Goal: Information Seeking & Learning: Learn about a topic

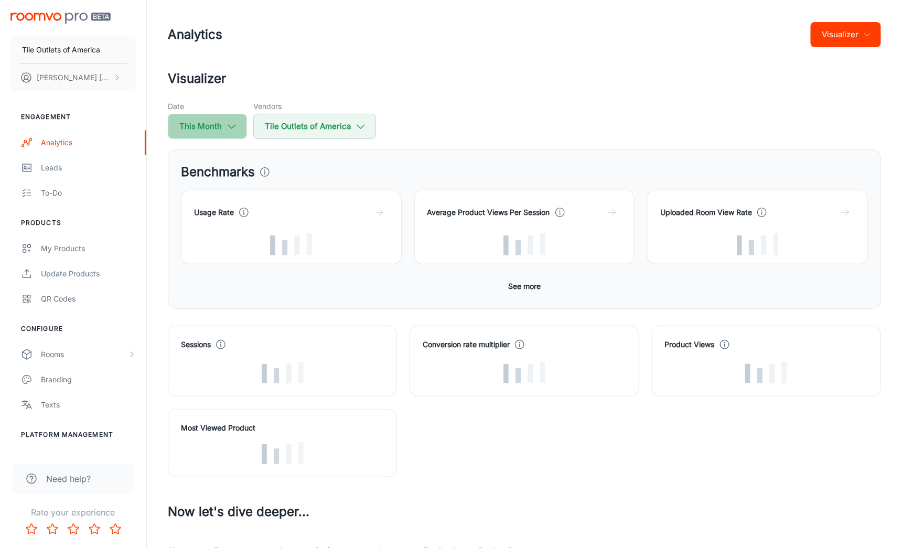
click at [232, 122] on icon "button" at bounding box center [232, 127] width 12 height 12
select select "8"
select select "2025"
select select "8"
select select "2025"
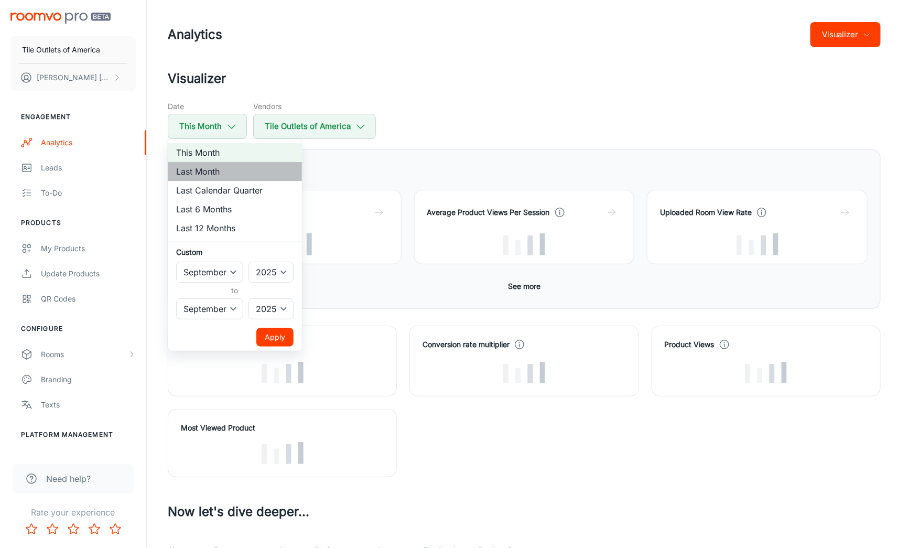
click at [188, 169] on li "Last Month" at bounding box center [235, 171] width 134 height 19
select select "7"
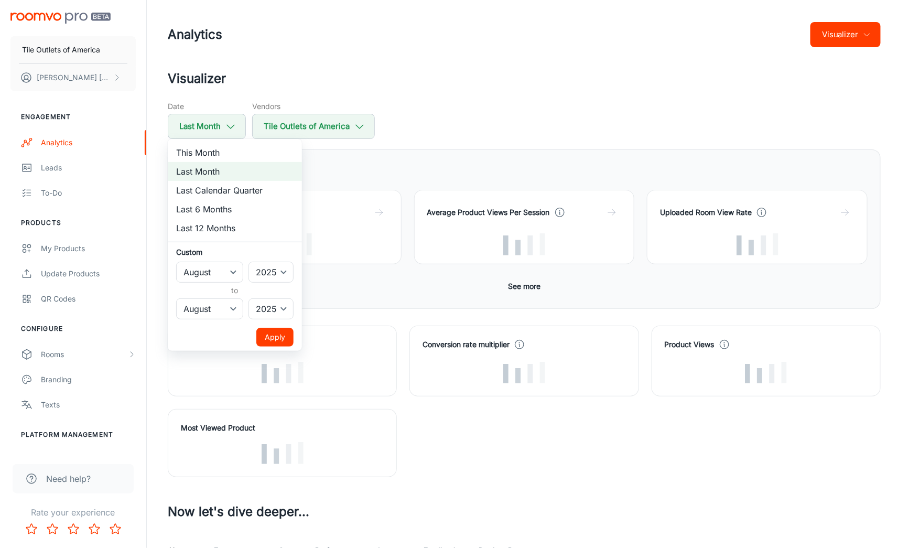
click at [270, 337] on button "Apply" at bounding box center [274, 337] width 37 height 19
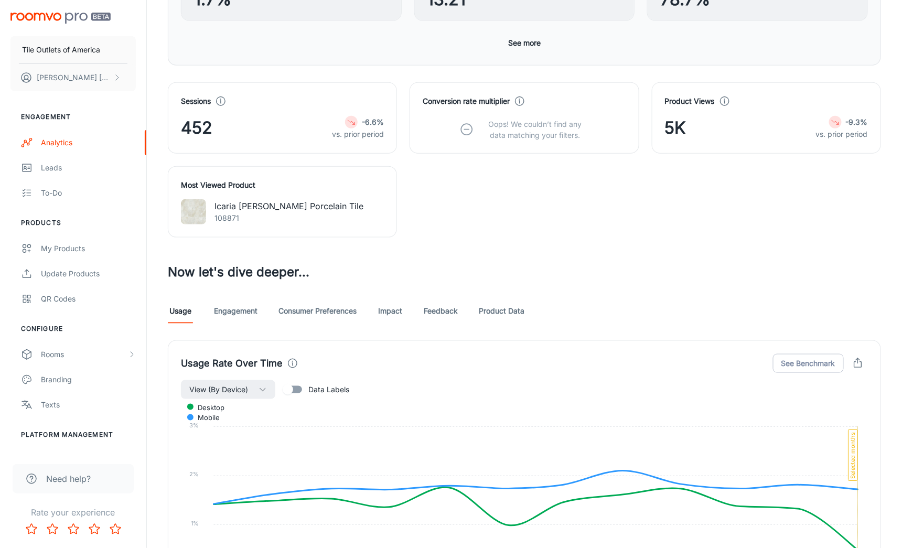
scroll to position [381, 0]
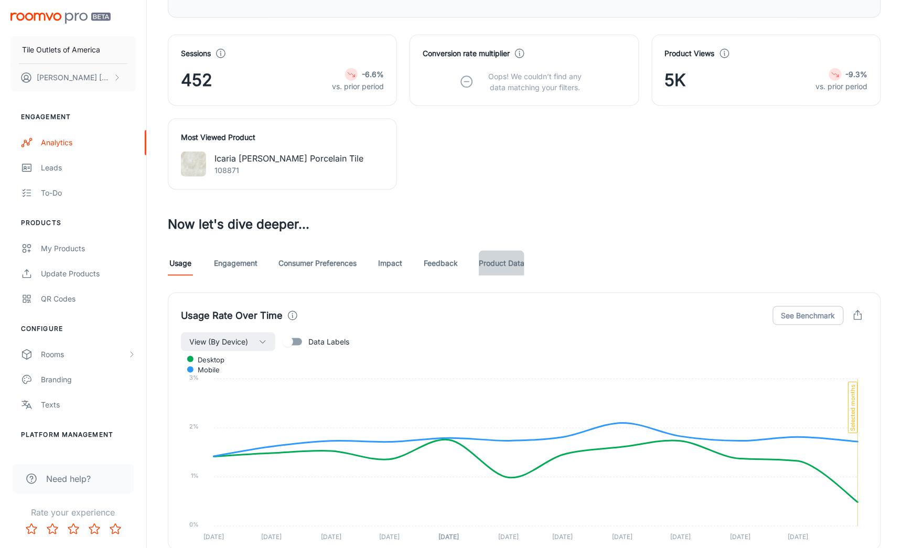
click at [493, 259] on link "Product Data" at bounding box center [502, 263] width 46 height 25
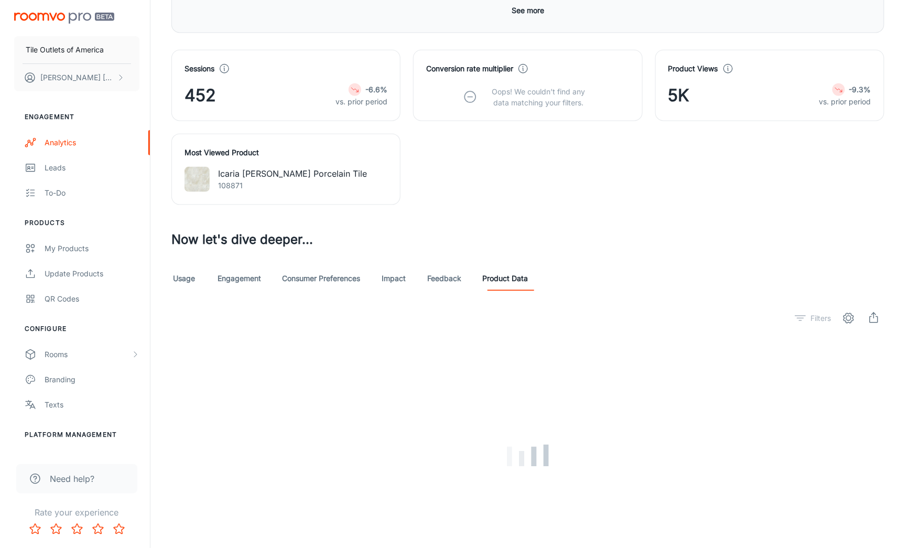
scroll to position [381, 0]
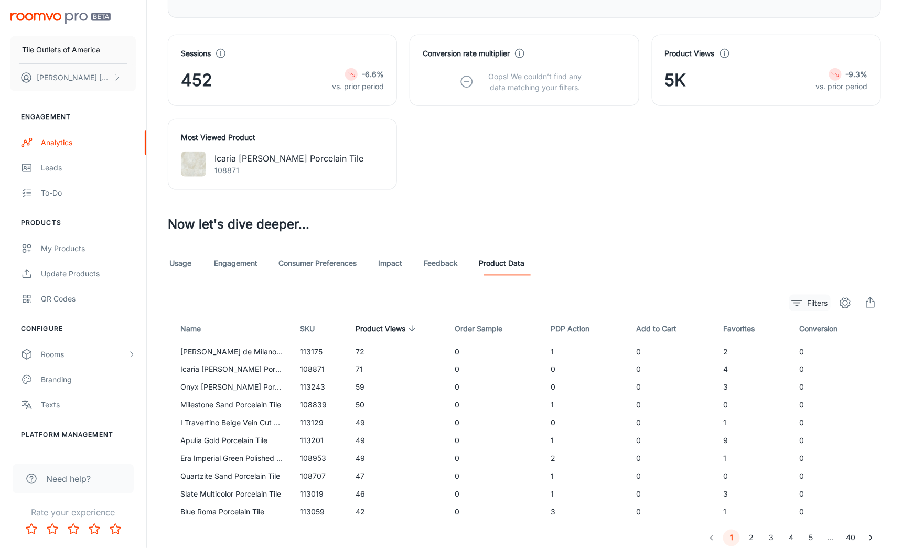
click at [814, 299] on p "Filters" at bounding box center [818, 303] width 20 height 12
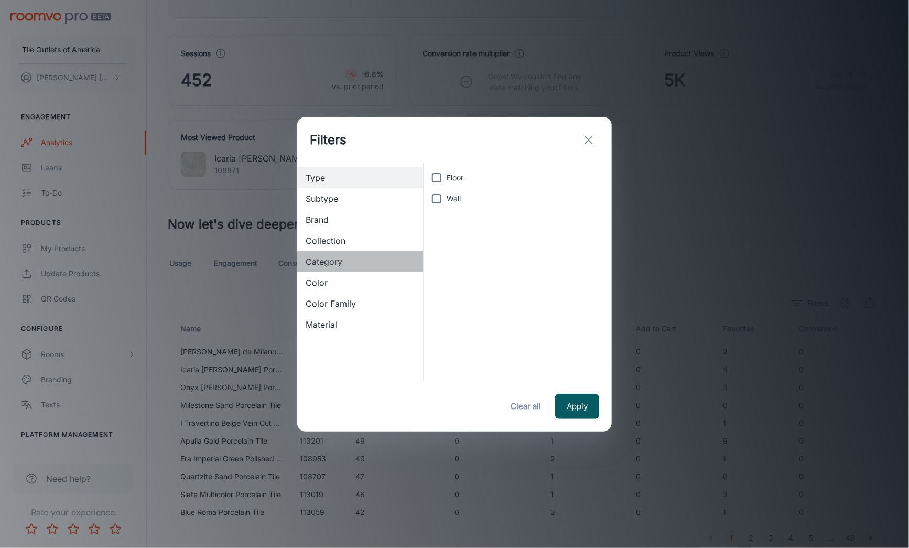
drag, startPoint x: 317, startPoint y: 261, endPoint x: 329, endPoint y: 263, distance: 11.7
click at [317, 261] on span "Category" at bounding box center [360, 261] width 109 height 13
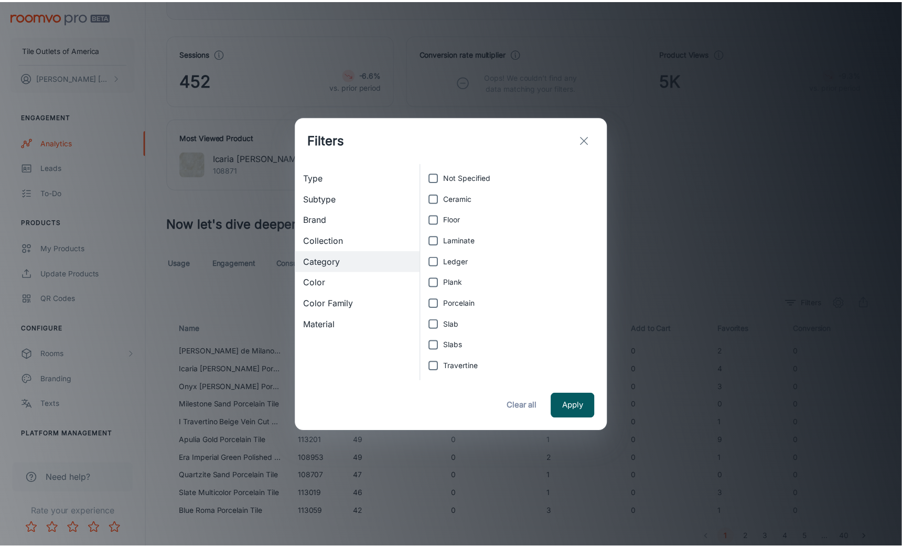
scroll to position [41, 0]
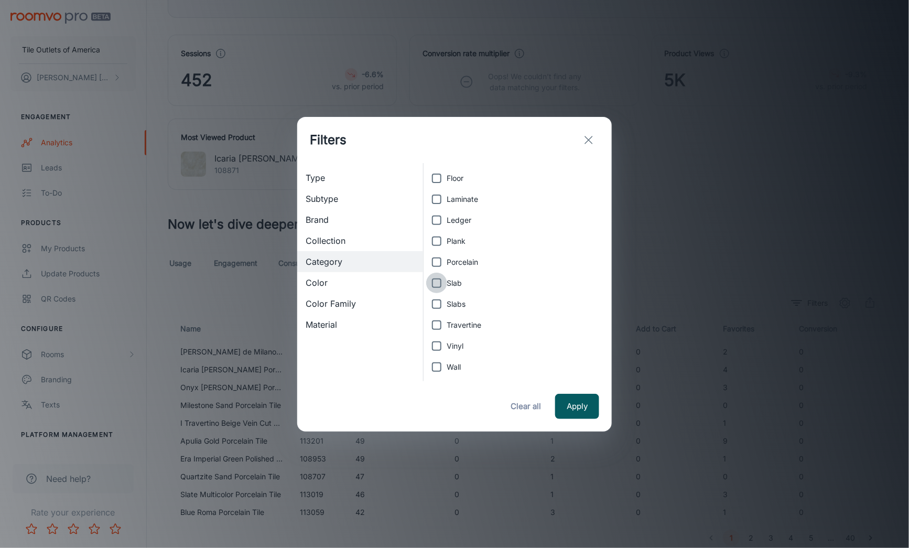
click at [436, 283] on input "Slab" at bounding box center [436, 283] width 21 height 21
checkbox input "true"
click at [437, 303] on input "Slabs" at bounding box center [436, 304] width 21 height 21
checkbox input "true"
click at [578, 403] on button "Apply" at bounding box center [577, 406] width 44 height 25
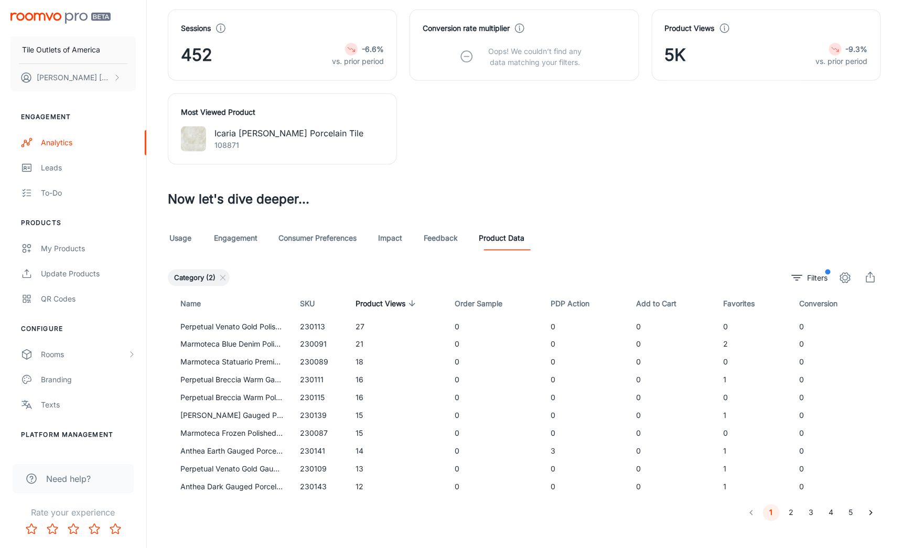
scroll to position [419, 0]
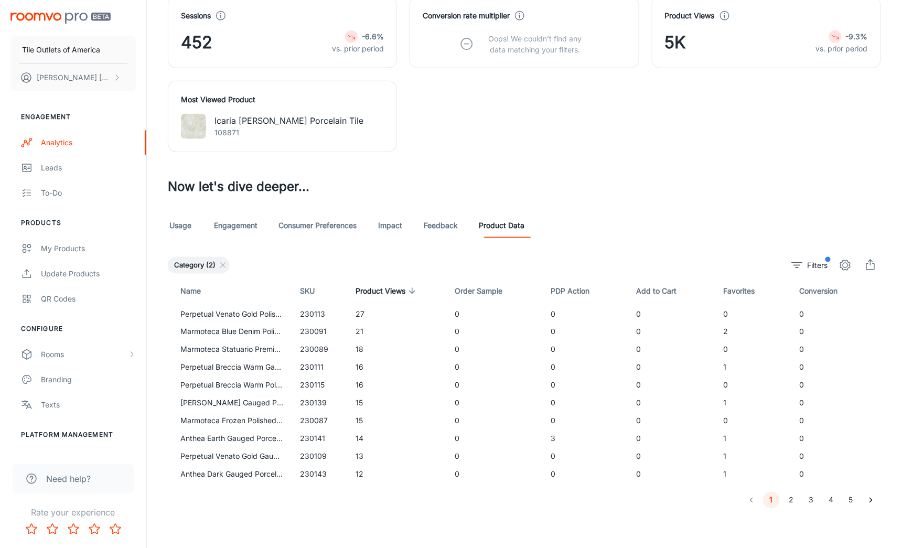
click at [794, 495] on button "2" at bounding box center [791, 500] width 17 height 17
click at [811, 498] on button "3" at bounding box center [811, 500] width 17 height 17
click at [831, 497] on button "4" at bounding box center [831, 500] width 17 height 17
click at [854, 496] on button "5" at bounding box center [851, 500] width 17 height 17
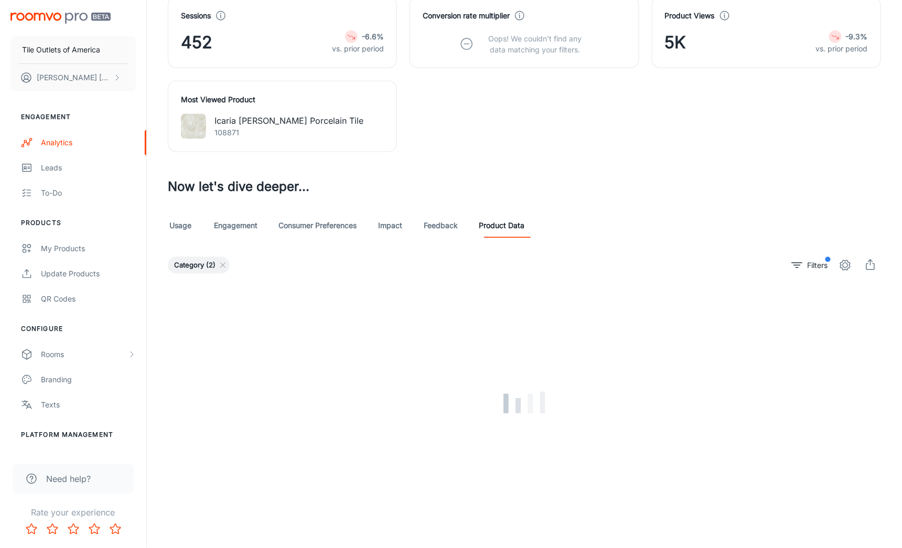
scroll to position [330, 0]
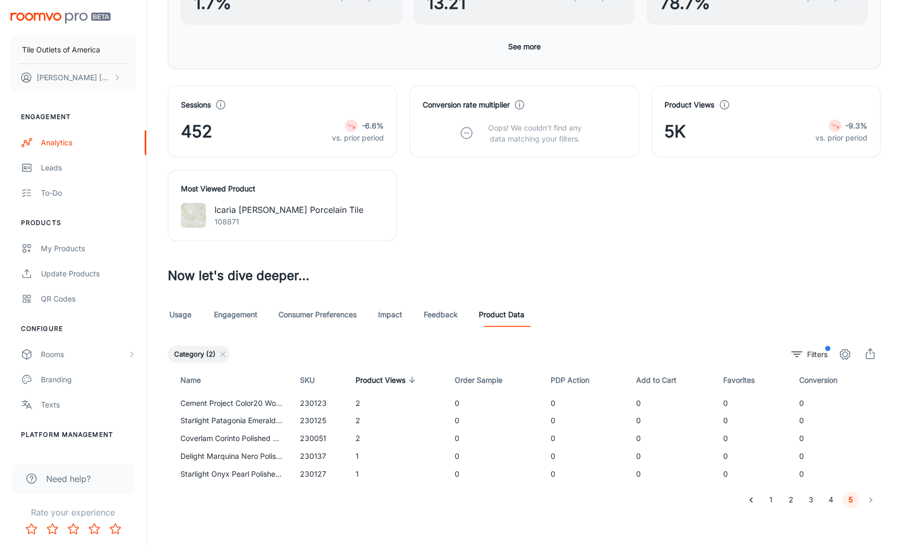
click at [185, 527] on div "Analytics Visualizer Visualizer The last event reported below is from [DATE] Da…" at bounding box center [524, 110] width 755 height 881
